Goal: Navigation & Orientation: Locate item on page

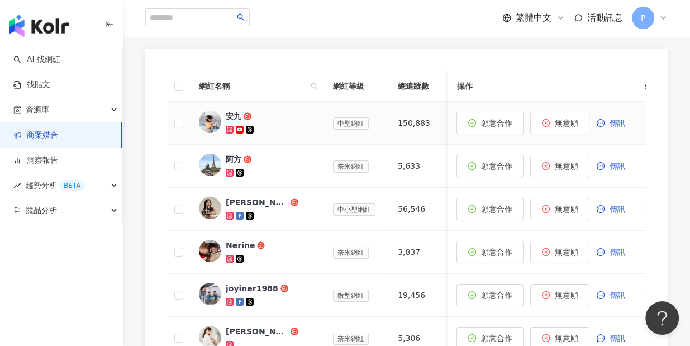
click at [256, 120] on div "安九" at bounding box center [270, 123] width 89 height 25
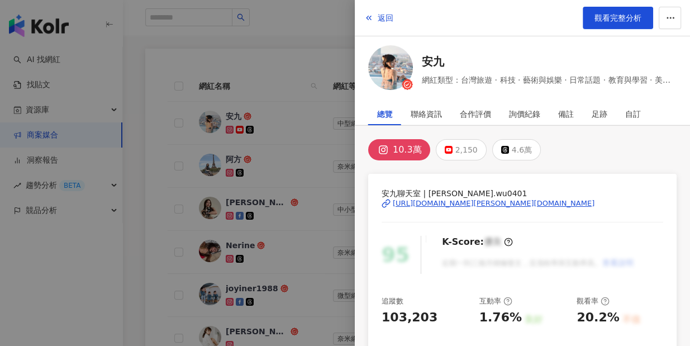
click at [438, 201] on div "https://www.instagram.com/angel.wu0401/" at bounding box center [494, 203] width 202 height 10
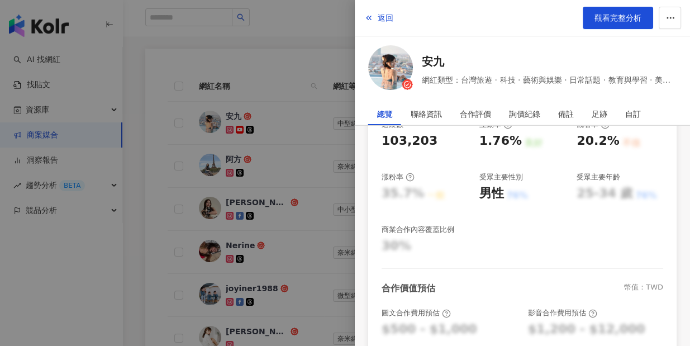
scroll to position [344, 0]
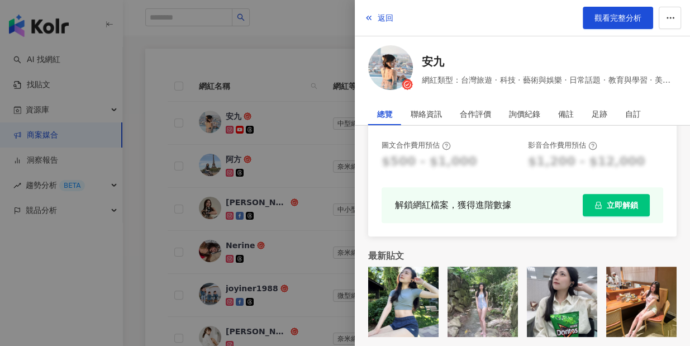
click at [160, 232] on div at bounding box center [345, 173] width 690 height 346
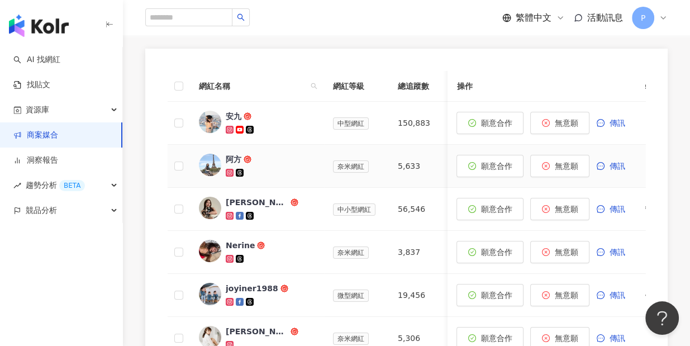
click at [291, 163] on div "阿方" at bounding box center [270, 166] width 89 height 25
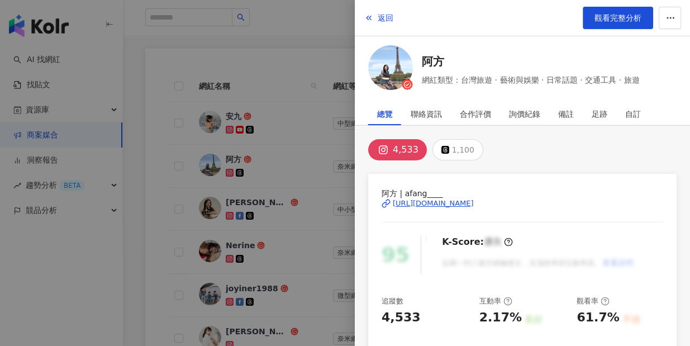
scroll to position [304, 0]
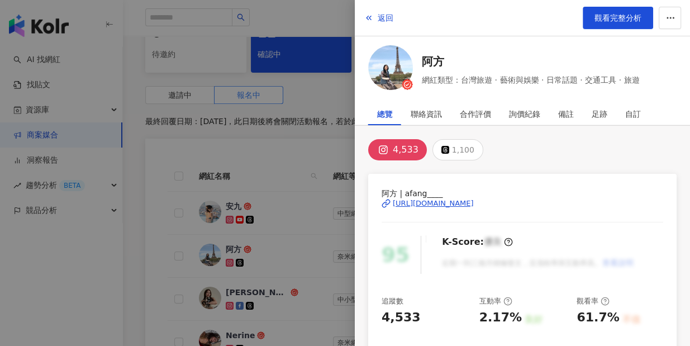
click at [434, 202] on div "https://www.instagram.com/afang____/" at bounding box center [433, 203] width 81 height 10
click at [316, 147] on div at bounding box center [345, 173] width 690 height 346
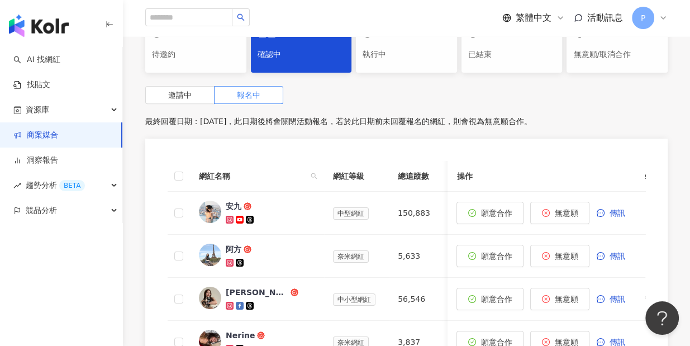
scroll to position [361, 0]
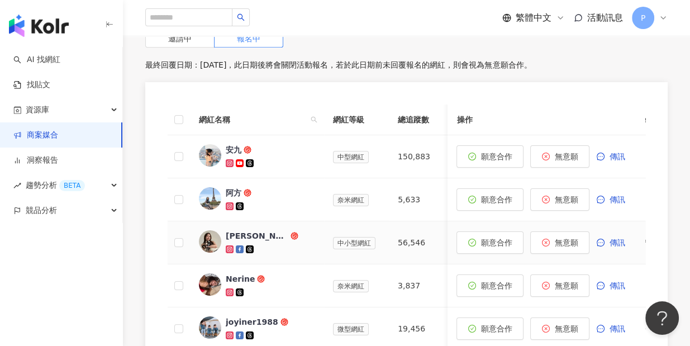
click at [286, 244] on div at bounding box center [270, 249] width 89 height 11
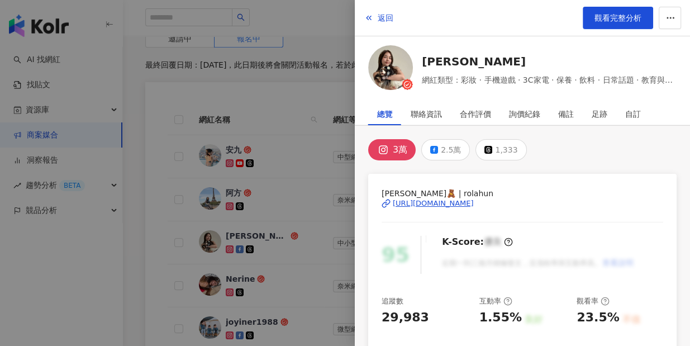
click at [458, 202] on div "https://www.instagram.com/rolahun/" at bounding box center [433, 203] width 81 height 10
click at [279, 257] on div at bounding box center [345, 173] width 690 height 346
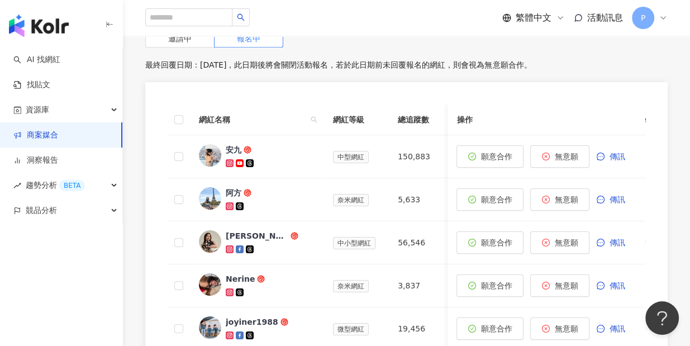
scroll to position [529, 0]
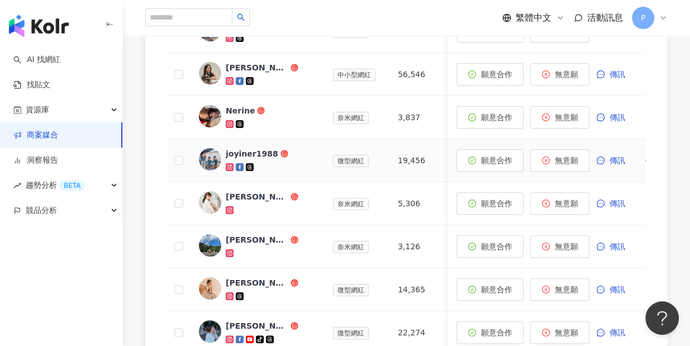
click at [250, 150] on div "joyiner1988" at bounding box center [252, 153] width 53 height 11
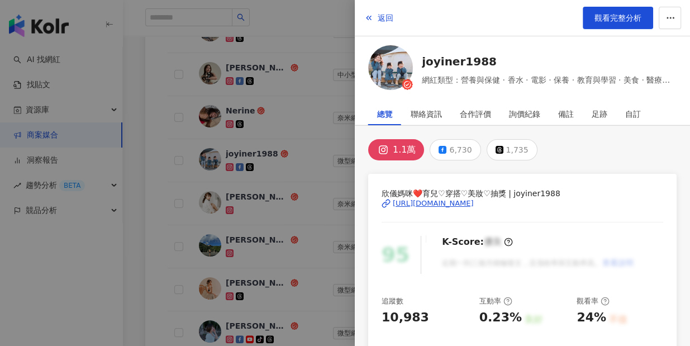
click at [413, 201] on div "https://www.instagram.com/joyiner1988/" at bounding box center [433, 203] width 81 height 10
click at [227, 186] on div at bounding box center [345, 173] width 690 height 346
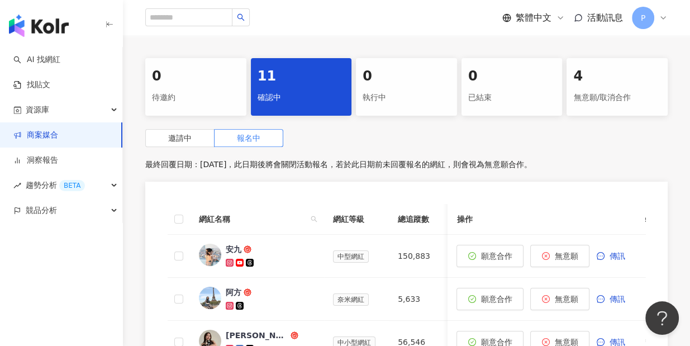
scroll to position [63, 0]
